Goal: Information Seeking & Learning: Learn about a topic

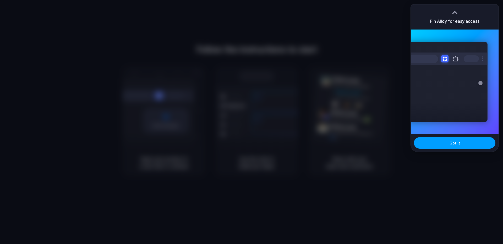
click at [460, 145] on button "Got it" at bounding box center [454, 143] width 81 height 12
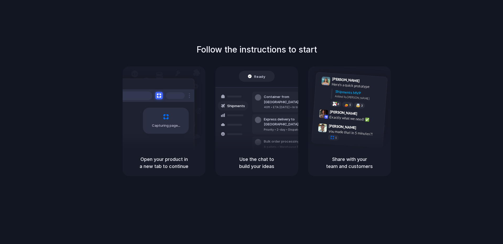
click at [494, 40] on div "Follow the instructions to start Capturing page Open your product in a new tab …" at bounding box center [256, 127] width 513 height 255
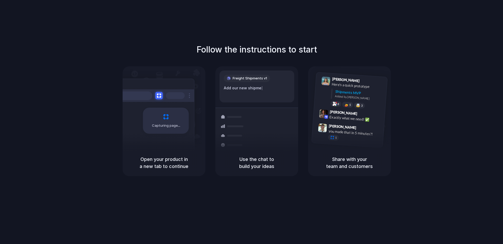
click at [266, 118] on div "Container from Shanghai" at bounding box center [292, 123] width 57 height 10
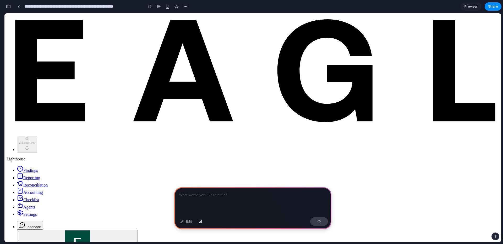
scroll to position [0, 5]
click at [24, 176] on span "Reporting" at bounding box center [31, 178] width 17 height 4
click at [37, 176] on link "Reporting" at bounding box center [28, 178] width 23 height 4
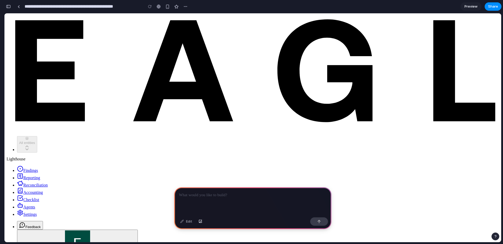
click at [214, 202] on div at bounding box center [252, 202] width 157 height 28
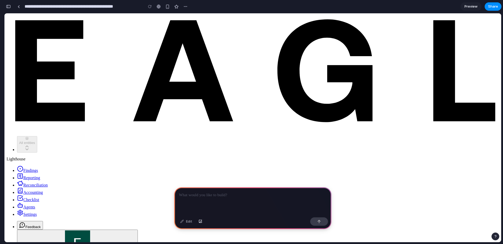
click at [206, 205] on div at bounding box center [252, 202] width 157 height 28
click at [186, 221] on div "Edit" at bounding box center [185, 222] width 17 height 8
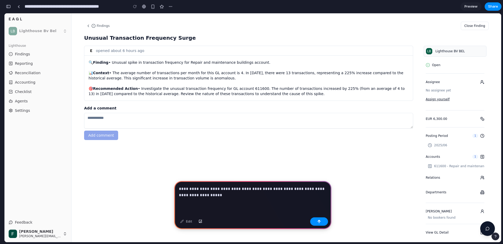
click at [289, 190] on p "**********" at bounding box center [253, 192] width 148 height 13
click at [302, 189] on p "**********" at bounding box center [253, 192] width 148 height 13
click at [304, 197] on p "**********" at bounding box center [253, 192] width 148 height 13
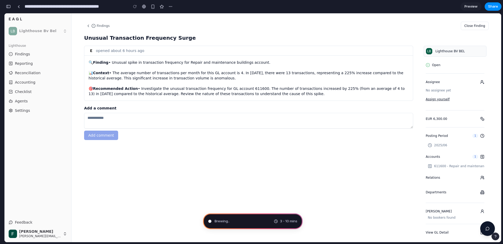
type input "**********"
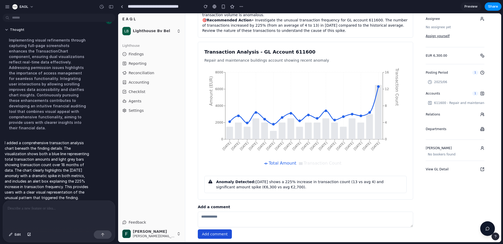
scroll to position [65, 0]
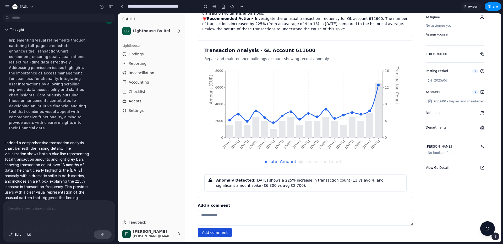
click at [45, 210] on p at bounding box center [59, 209] width 103 height 6
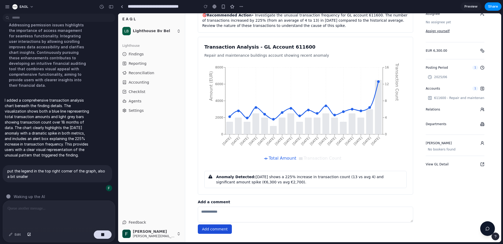
scroll to position [79, 0]
click at [70, 144] on p "I added a comprehensive transaction analysis chart beneath the finding details.…" at bounding box center [48, 128] width 87 height 60
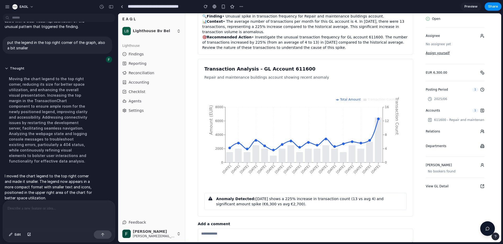
scroll to position [46, 0]
drag, startPoint x: 334, startPoint y: 98, endPoint x: 331, endPoint y: 99, distance: 3.3
click at [333, 98] on div "Transaction Analysis - GL Account 611600 Repair and maintenance buildings accou…" at bounding box center [305, 138] width 215 height 158
click at [313, 102] on icon "Jan 2024 Feb 2024 Mar 2024 Apr 2024 May 2024 Jun 2024 Jul 2024 Aug 2024 Sep 202…" at bounding box center [305, 137] width 202 height 105
click at [47, 213] on div at bounding box center [59, 215] width 112 height 28
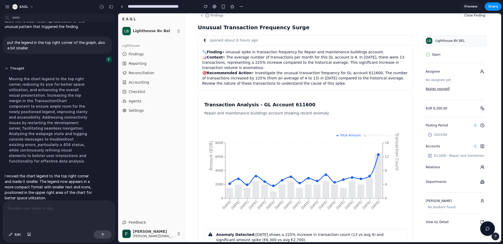
scroll to position [0, 0]
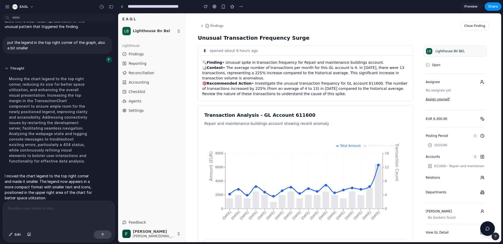
click at [444, 47] on div "LB Lighthouse BV BEL" at bounding box center [454, 51] width 63 height 11
click at [448, 51] on span "Lighthouse BV BEL" at bounding box center [449, 51] width 29 height 4
click at [363, 64] on p "🔍 Finding • Unusual spike in transaction frequency for Repair and maintenance b…" at bounding box center [305, 62] width 206 height 5
click at [309, 81] on p "📊 Context • The average number of transactions per month for this GL account is…" at bounding box center [305, 73] width 206 height 16
click at [478, 25] on button "Close Finding" at bounding box center [474, 26] width 28 height 8
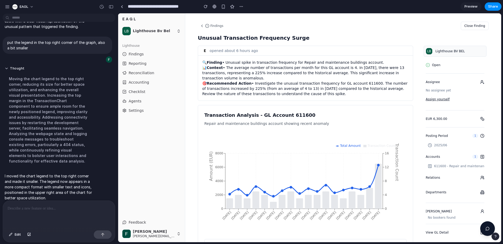
click at [354, 39] on h1 "Unusual Transaction Frequency Surge" at bounding box center [343, 37] width 291 height 7
click at [326, 186] on icon "Jan 2024 Feb 2024 Mar 2024 Apr 2024 May 2024 Jun 2024 Jul 2024 Aug 2024 Sep 202…" at bounding box center [305, 183] width 202 height 105
drag, startPoint x: 304, startPoint y: 195, endPoint x: 291, endPoint y: 204, distance: 16.1
click at [304, 196] on icon "Jan 2024 Feb 2024 Mar 2024 Apr 2024 May 2024 Jun 2024 Jul 2024 Aug 2024 Sep 202…" at bounding box center [305, 183] width 202 height 105
drag, startPoint x: 280, startPoint y: 210, endPoint x: 269, endPoint y: 210, distance: 10.7
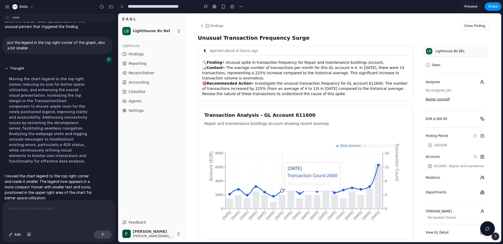
click at [276, 210] on icon "Jan 2024 Feb 2024 Mar 2024 Apr 2024 May 2024 Jun 2024 Jul 2024 Aug 2024 Sep 202…" at bounding box center [305, 183] width 202 height 105
drag, startPoint x: 249, startPoint y: 211, endPoint x: 242, endPoint y: 211, distance: 6.8
click at [248, 211] on icon "Jan 2024 Feb 2024 Mar 2024 Apr 2024 May 2024 Jun 2024 Jul 2024 Aug 2024 Sep 202…" at bounding box center [305, 183] width 202 height 105
drag, startPoint x: 228, startPoint y: 65, endPoint x: 215, endPoint y: 37, distance: 30.8
click at [225, 63] on div "🔍 Finding • Unusual spike in transaction frequency for Repair and maintenance b…" at bounding box center [305, 78] width 206 height 37
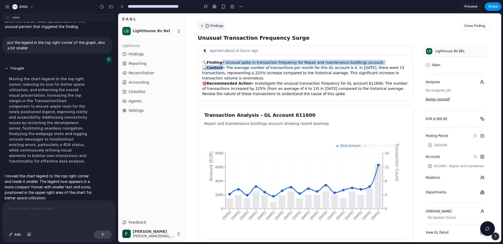
click at [213, 22] on button "Findings" at bounding box center [211, 26] width 27 height 8
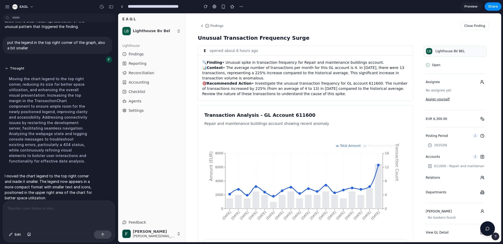
click at [248, 25] on div "Findings Close Finding" at bounding box center [343, 26] width 291 height 8
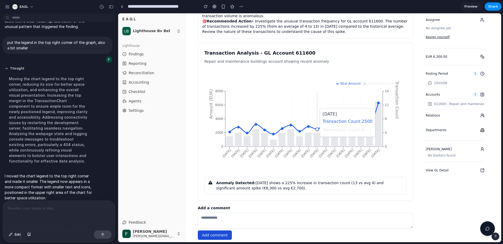
scroll to position [85, 0]
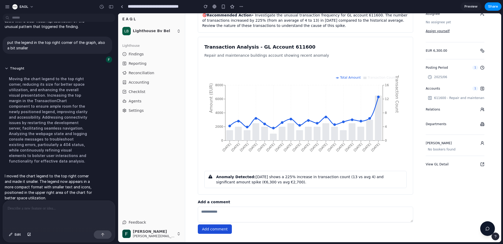
click at [166, 146] on div "Lighthouse Findings Reporting Reconciliation Accounting Checklist Agents Settin…" at bounding box center [151, 128] width 67 height 177
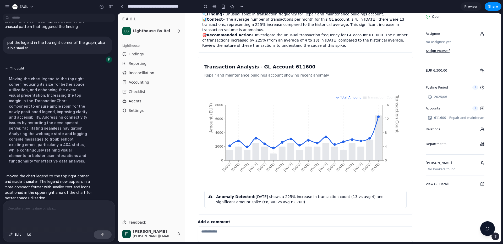
scroll to position [0, 0]
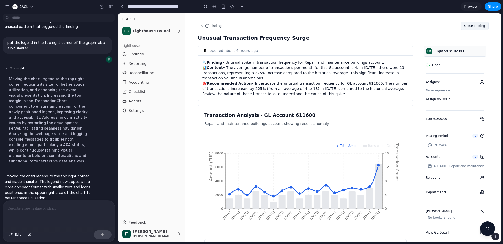
click at [474, 27] on button "Close Finding" at bounding box center [474, 26] width 28 height 8
click at [397, 34] on div "Findings Close Finding Unusual Transaction Frequency Surge opened about 6 hours…" at bounding box center [343, 162] width 316 height 298
